Goal: Transaction & Acquisition: Purchase product/service

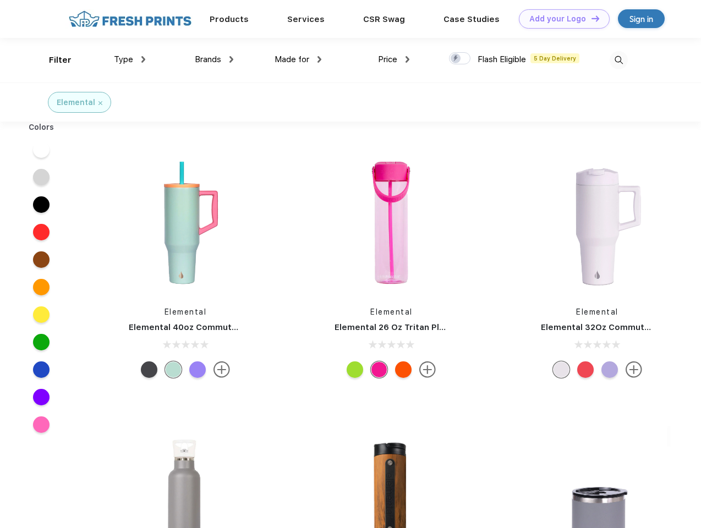
scroll to position [1, 0]
click at [560, 19] on link "Add your Logo Design Tool" at bounding box center [564, 18] width 91 height 19
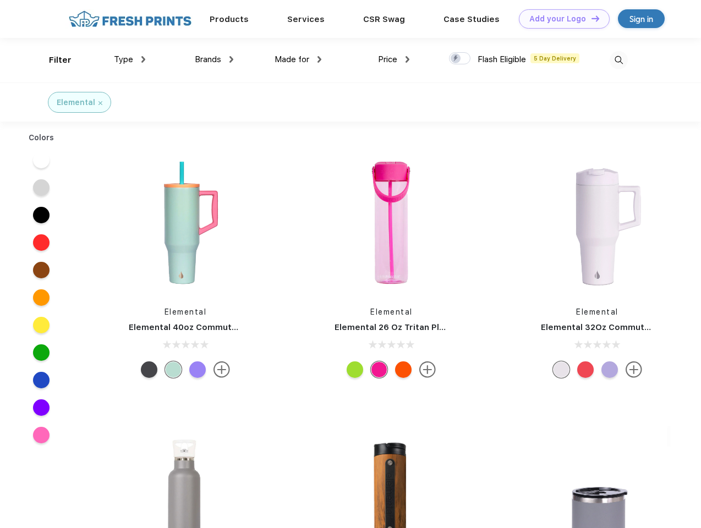
click at [0, 0] on div "Design Tool" at bounding box center [0, 0] width 0 height 0
click at [590, 18] on link "Add your Logo Design Tool" at bounding box center [564, 18] width 91 height 19
click at [53, 60] on div "Filter" at bounding box center [60, 60] width 23 height 13
click at [130, 59] on span "Type" at bounding box center [123, 59] width 19 height 10
click at [214, 59] on span "Brands" at bounding box center [208, 59] width 26 height 10
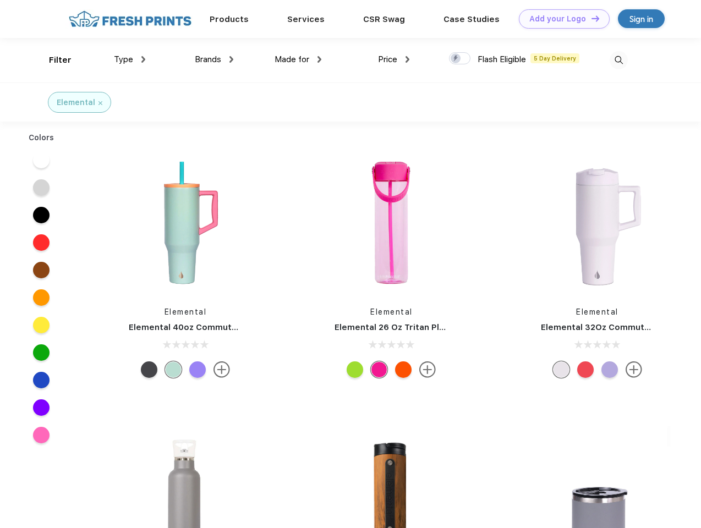
click at [298, 59] on span "Made for" at bounding box center [291, 59] width 35 height 10
click at [394, 59] on span "Price" at bounding box center [387, 59] width 19 height 10
click at [460, 59] on div at bounding box center [459, 58] width 21 height 12
click at [456, 59] on input "checkbox" at bounding box center [452, 55] width 7 height 7
click at [618, 60] on img at bounding box center [618, 60] width 18 height 18
